Goal: Browse casually

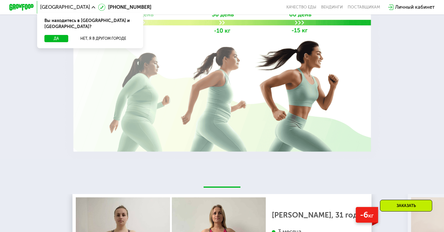
scroll to position [964, 0]
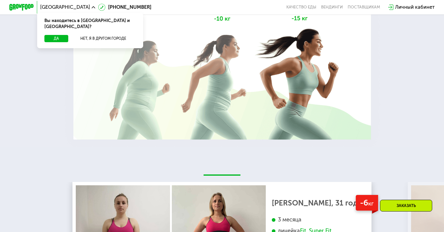
click at [186, 152] on img at bounding box center [222, 66] width 322 height 172
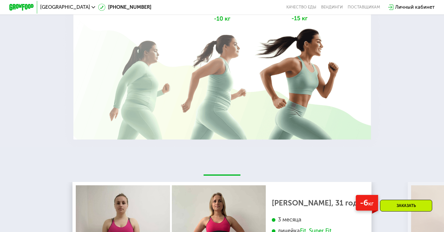
click at [216, 123] on img at bounding box center [222, 66] width 322 height 172
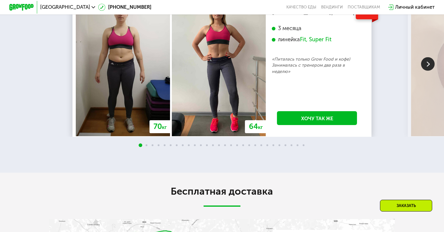
scroll to position [1156, 0]
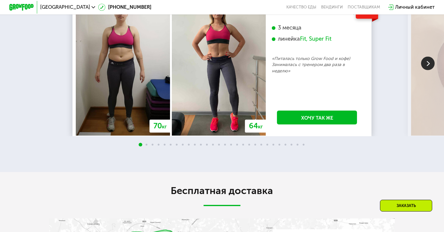
click at [426, 70] on img at bounding box center [428, 63] width 14 height 14
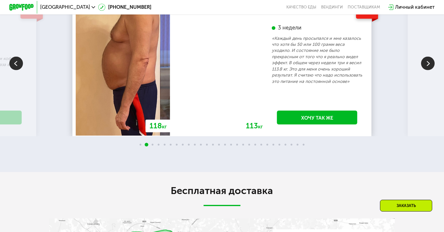
click at [426, 70] on img at bounding box center [428, 63] width 14 height 14
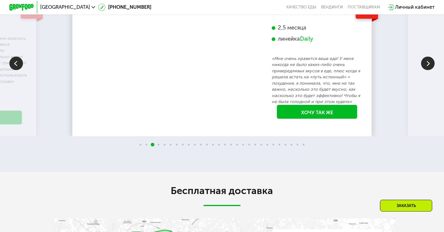
click at [426, 70] on img at bounding box center [428, 63] width 14 height 14
click at [17, 70] on img at bounding box center [16, 63] width 14 height 14
click at [426, 70] on img at bounding box center [428, 63] width 14 height 14
